Goal: Task Accomplishment & Management: Use online tool/utility

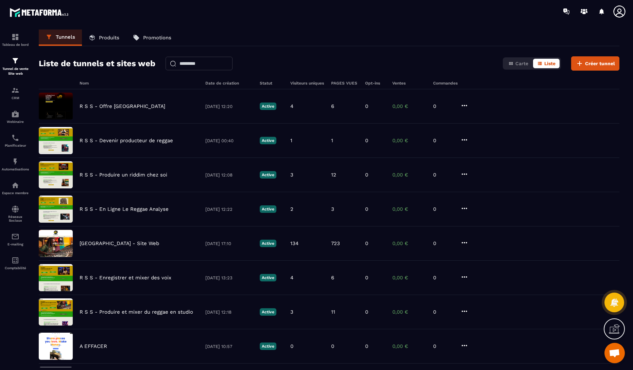
scroll to position [1264, 0]
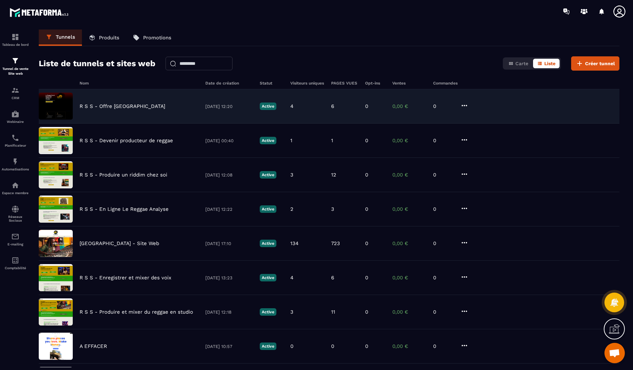
click at [101, 107] on p "R S S - Offre [GEOGRAPHIC_DATA]" at bounding box center [123, 106] width 86 height 6
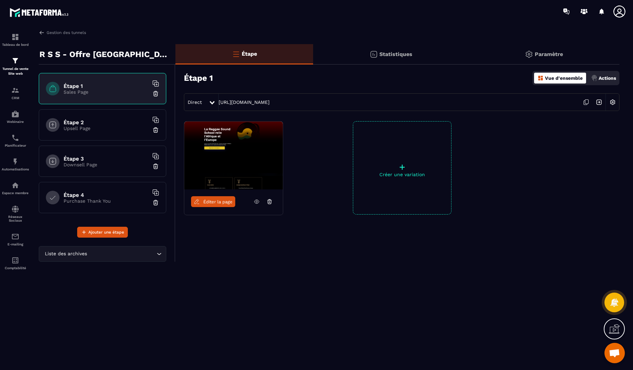
click at [611, 333] on icon at bounding box center [614, 329] width 11 height 11
click at [466, 265] on icon at bounding box center [467, 265] width 8 height 8
click at [210, 201] on span "Éditer la page" at bounding box center [217, 201] width 29 height 5
